Goal: Task Accomplishment & Management: Complete application form

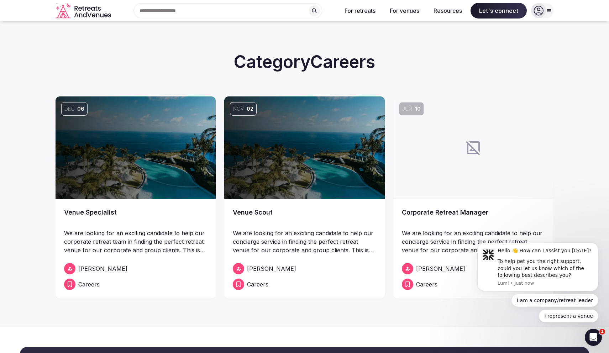
drag, startPoint x: 127, startPoint y: 236, endPoint x: 130, endPoint y: 182, distance: 53.4
click at [127, 235] on p "We are looking for an exciting candidate to help our corporate retreat team in …" at bounding box center [135, 242] width 143 height 26
click at [129, 171] on img at bounding box center [136, 147] width 160 height 102
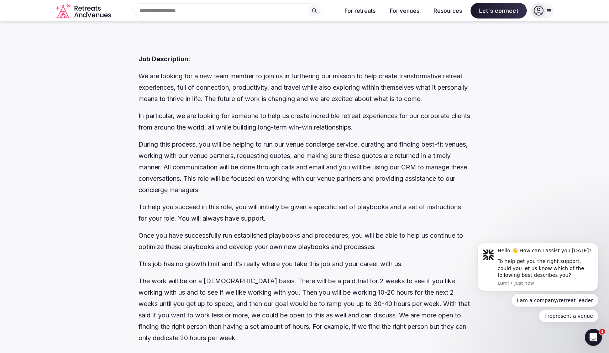
scroll to position [504, 0]
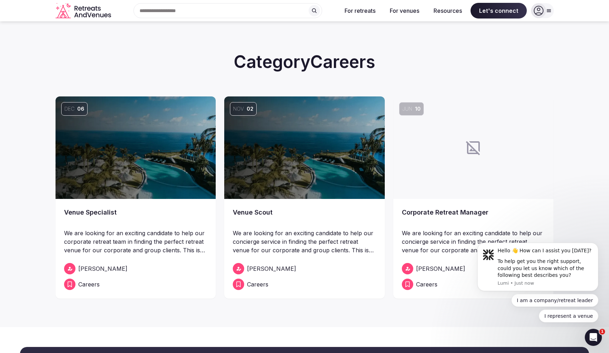
click at [418, 135] on div at bounding box center [473, 147] width 160 height 102
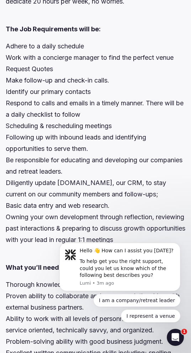
scroll to position [890, 0]
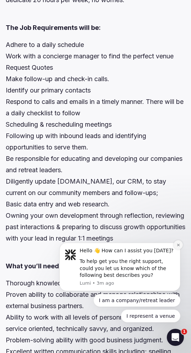
click at [177, 245] on icon "Dismiss notification" at bounding box center [178, 245] width 4 height 4
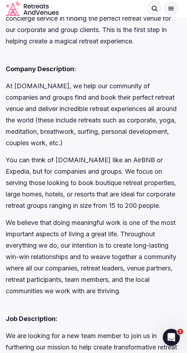
scroll to position [0, 0]
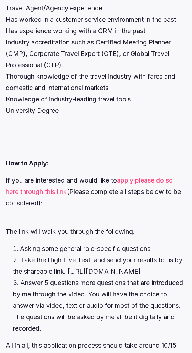
scroll to position [1674, 0]
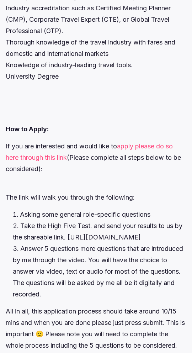
click at [52, 161] on link "apply please do so here through this link" at bounding box center [89, 151] width 167 height 19
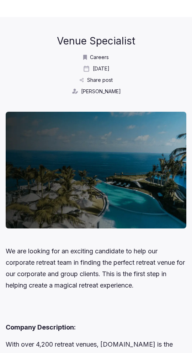
scroll to position [1674, 0]
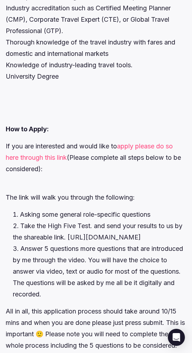
click at [68, 122] on div at bounding box center [96, 106] width 181 height 36
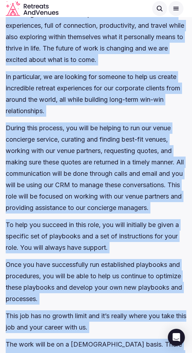
scroll to position [0, 0]
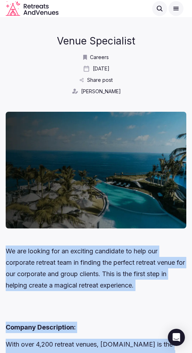
drag, startPoint x: 70, startPoint y: 114, endPoint x: 7, endPoint y: 252, distance: 151.6
copy div "We are looking for an exciting candidate to help our corporate retreat team in …"
